Goal: Find specific page/section: Find specific page/section

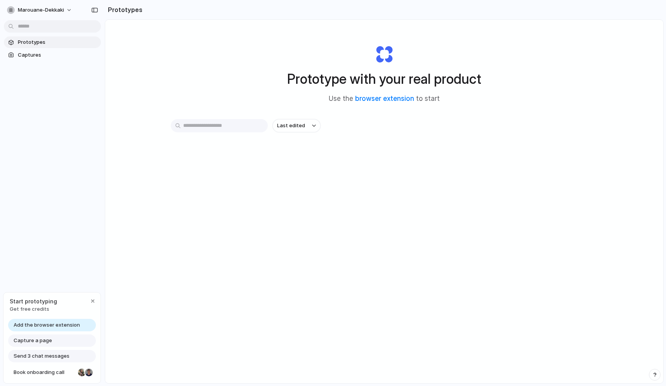
click at [312, 94] on div "Prototype with your real product Use the browser extension to start" at bounding box center [384, 71] width 310 height 84
click at [391, 180] on div "Last edited" at bounding box center [384, 153] width 427 height 68
